Goal: Find specific page/section: Find specific page/section

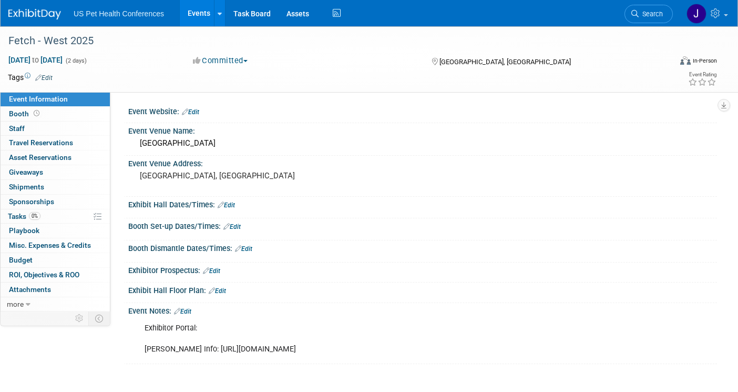
click at [39, 15] on img at bounding box center [34, 14] width 53 height 11
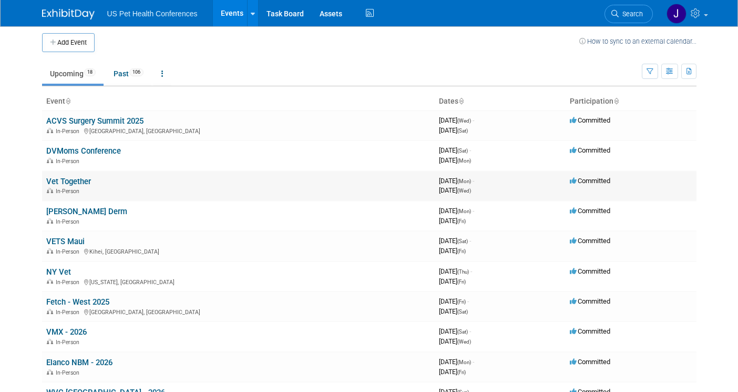
scroll to position [19, 0]
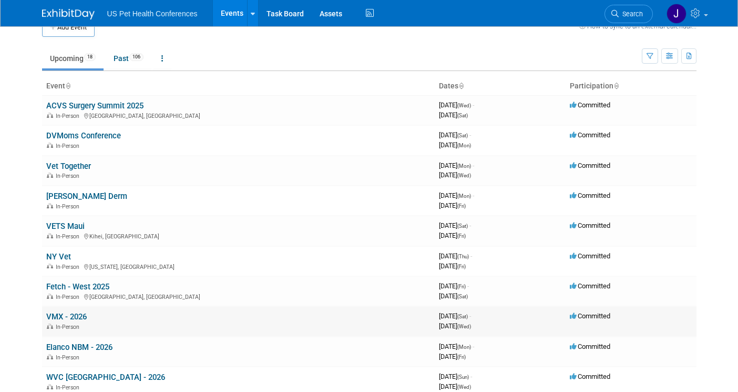
click at [67, 312] on link "VMX - 2026" at bounding box center [66, 316] width 40 height 9
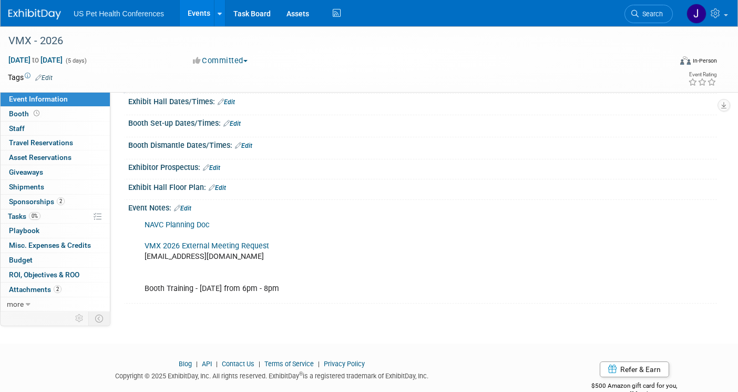
scroll to position [107, 0]
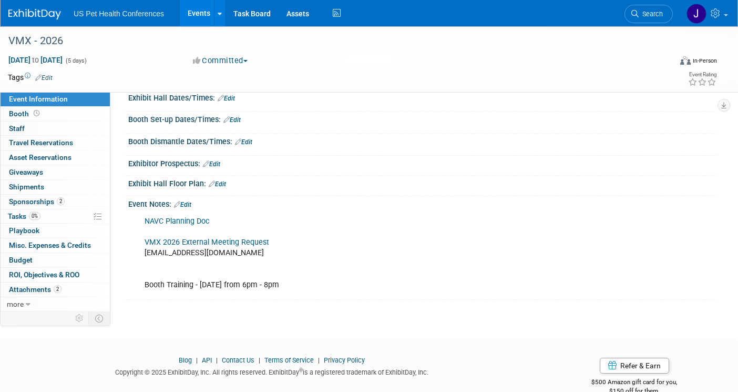
click at [200, 223] on link "NAVC Planning Doc" at bounding box center [177, 221] width 65 height 9
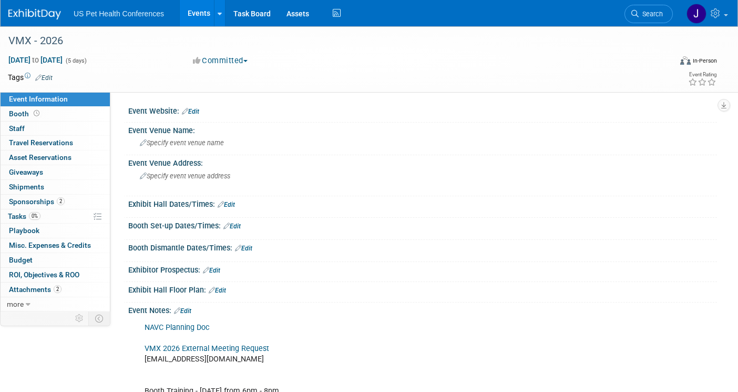
scroll to position [0, 0]
